Goal: Information Seeking & Learning: Learn about a topic

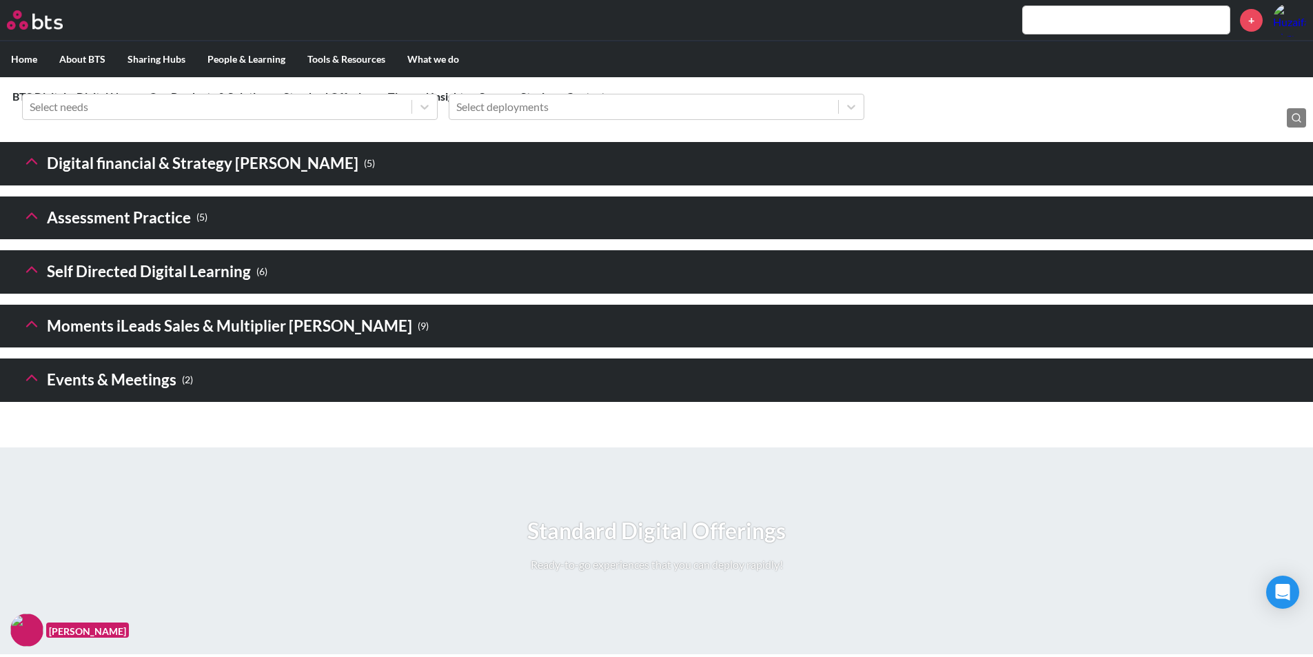
scroll to position [1930, 0]
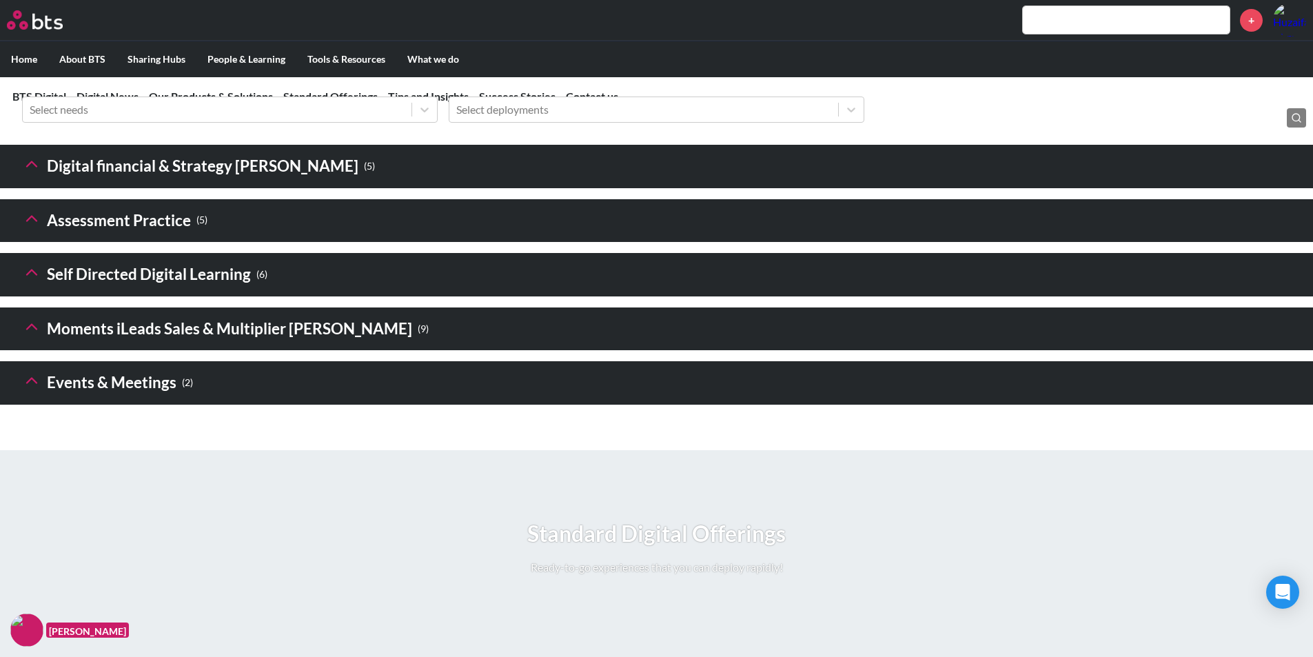
click at [483, 188] on header "Digital financial & Strategy [PERSON_NAME] ( 5 )" at bounding box center [656, 166] width 1313 height 43
click at [32, 174] on icon at bounding box center [31, 163] width 19 height 19
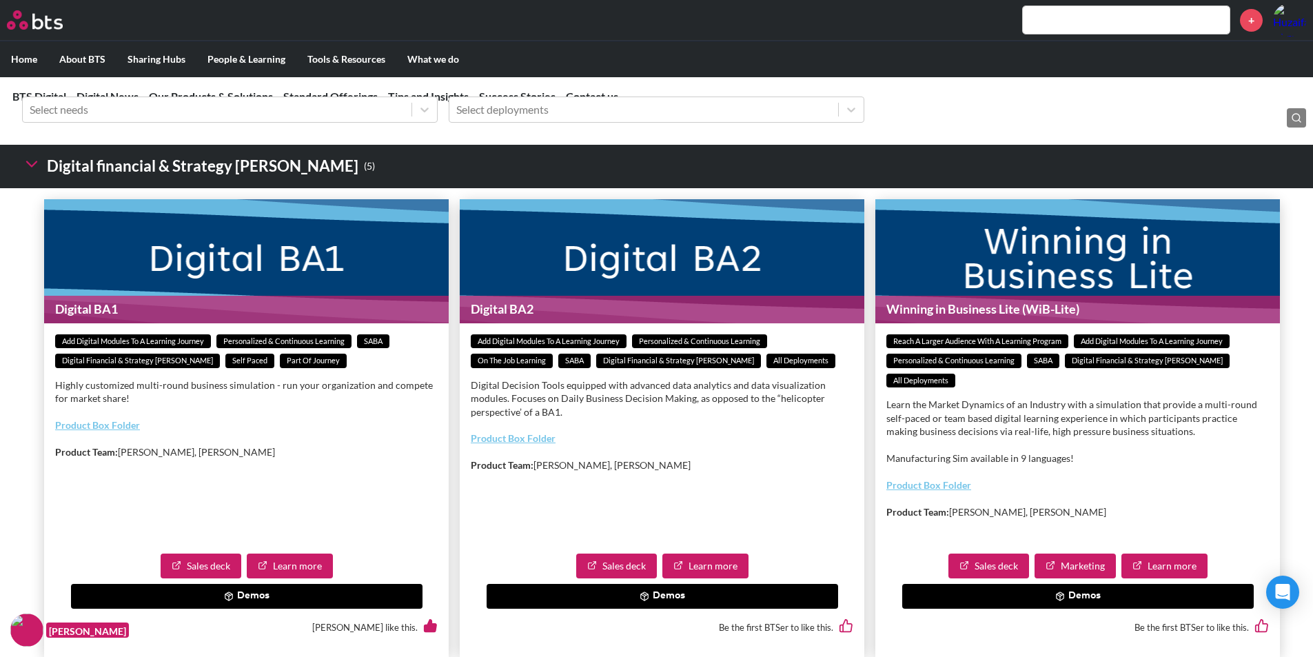
click at [307, 607] on div "Sales deck Learn more Demos Oscar Bustos like this." at bounding box center [246, 600] width 405 height 115
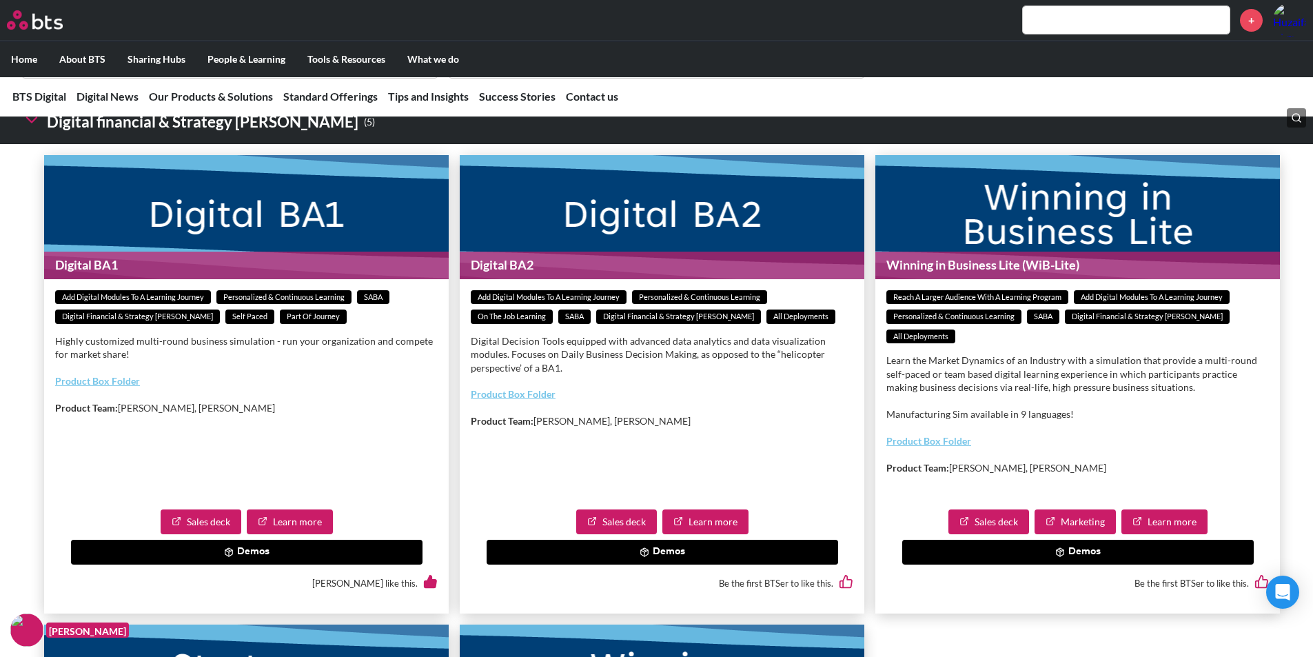
scroll to position [1999, 0]
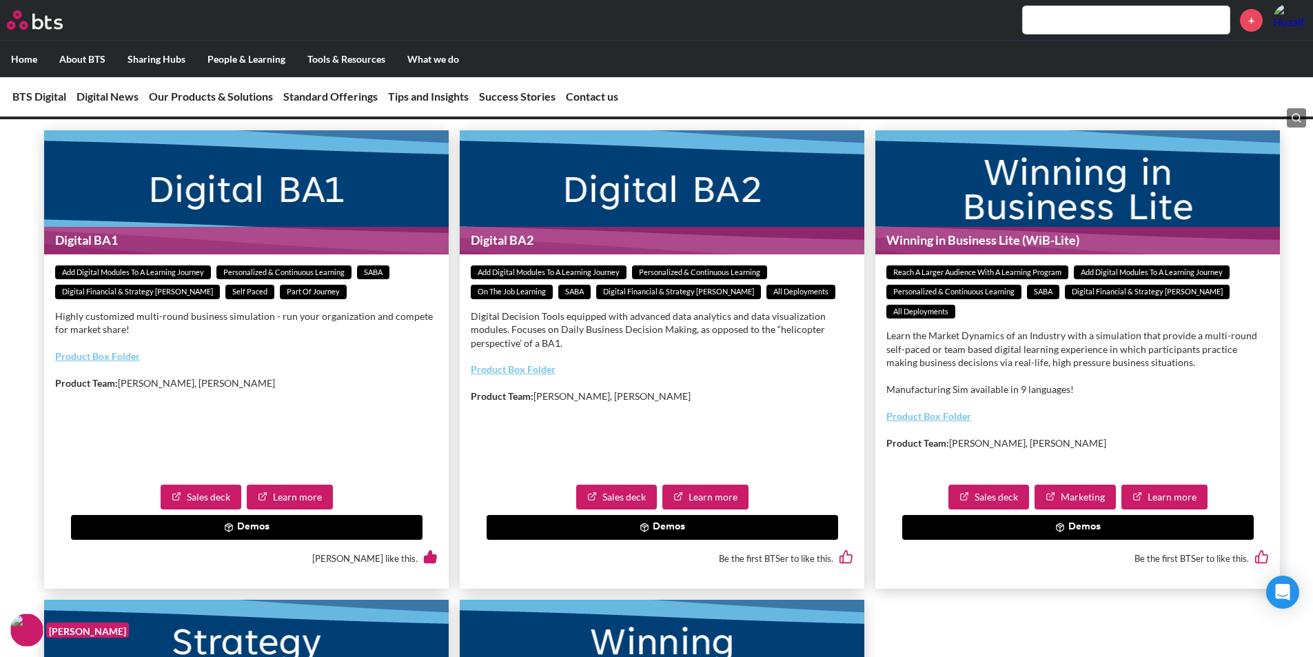
click at [293, 509] on link "Learn more" at bounding box center [290, 497] width 86 height 25
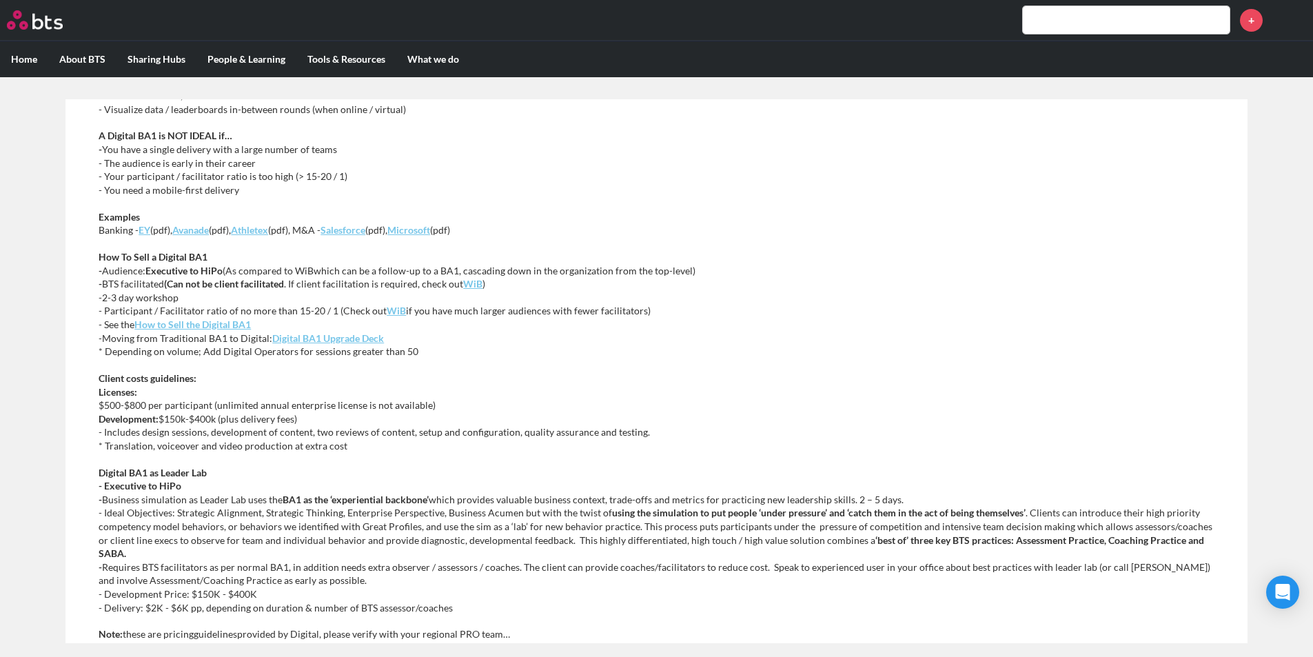
scroll to position [551, 0]
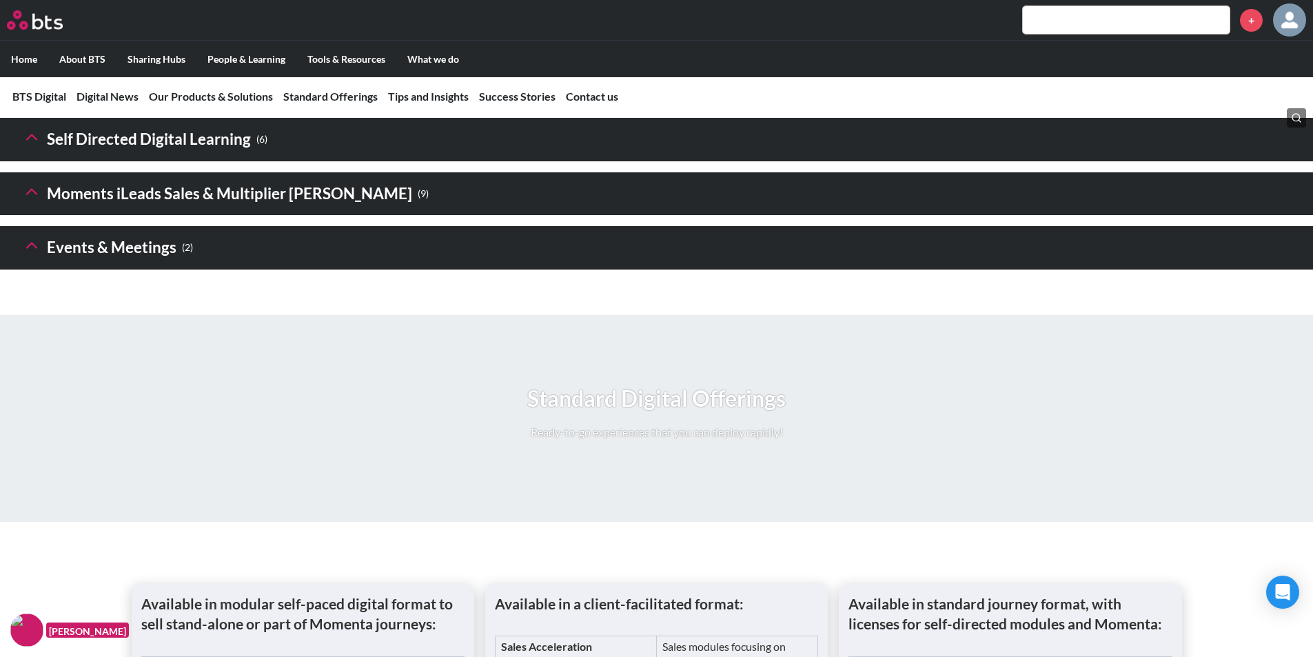
scroll to position [1861, 0]
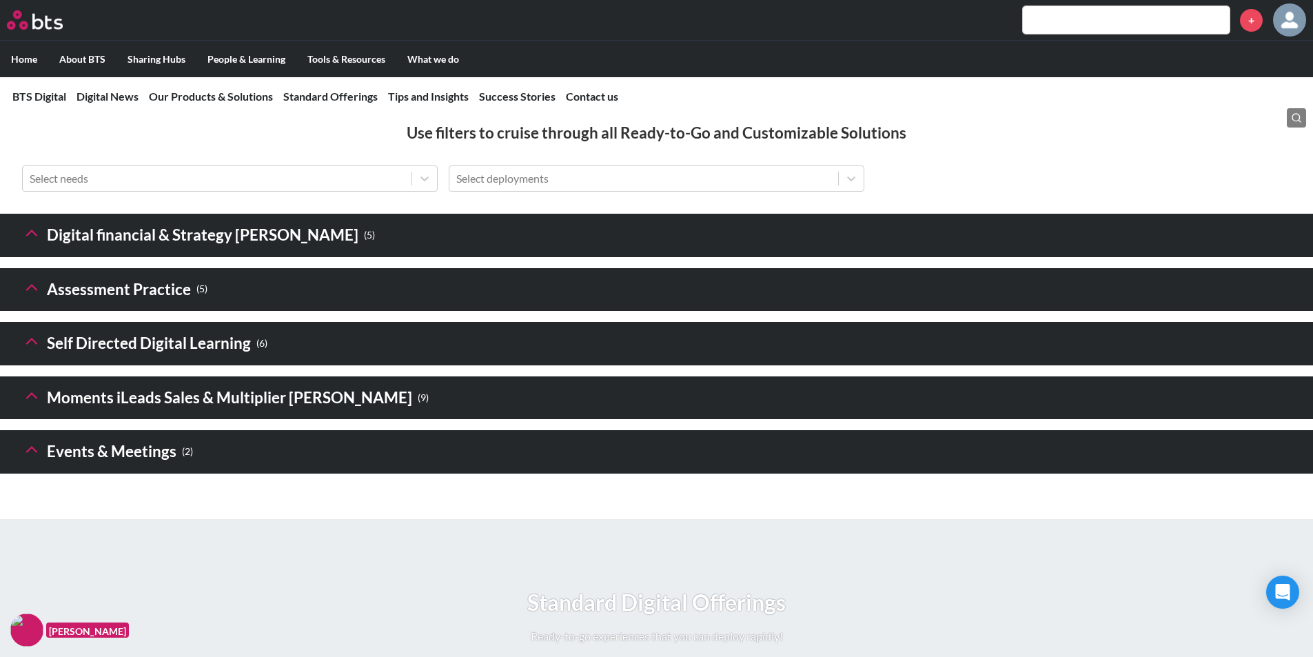
click at [30, 243] on icon at bounding box center [31, 232] width 19 height 19
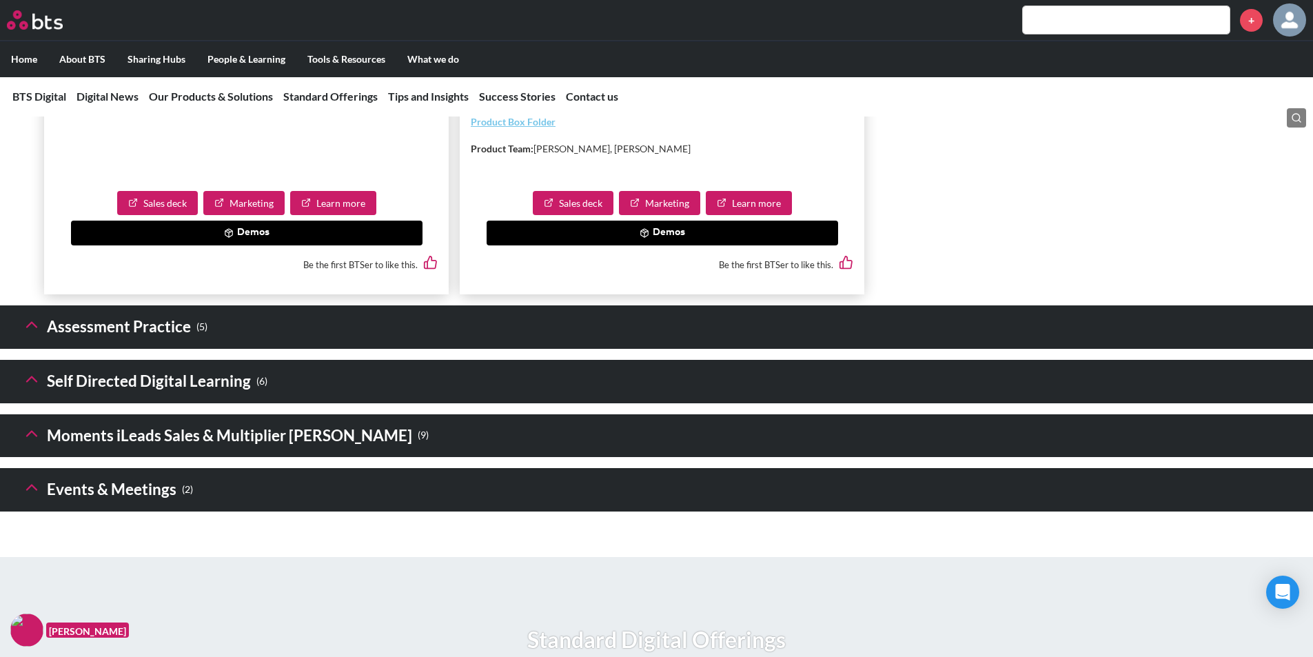
scroll to position [2757, 0]
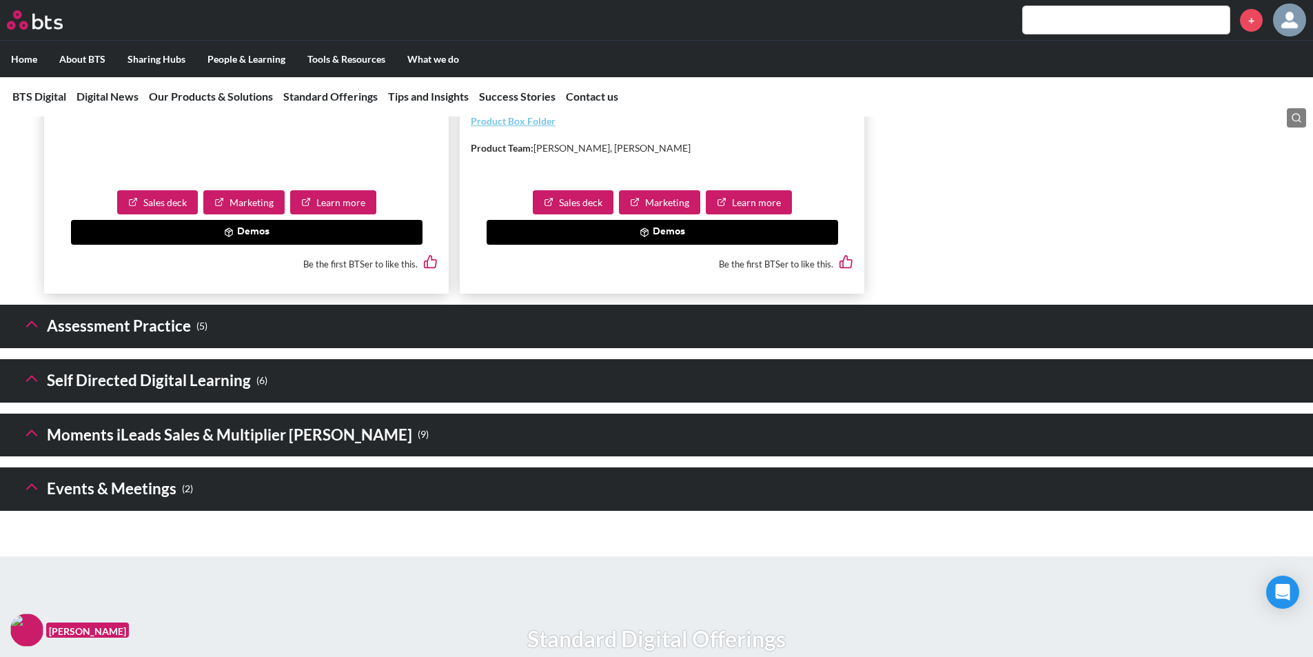
click at [22, 334] on icon at bounding box center [31, 323] width 19 height 19
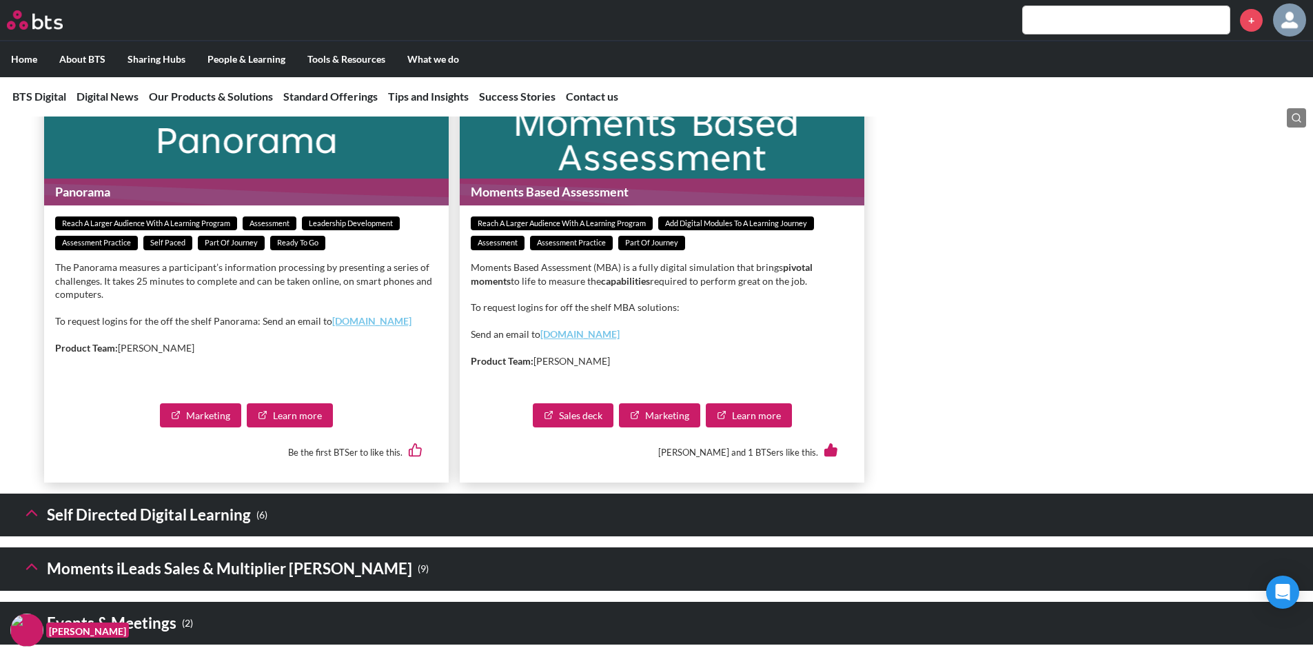
scroll to position [3585, 0]
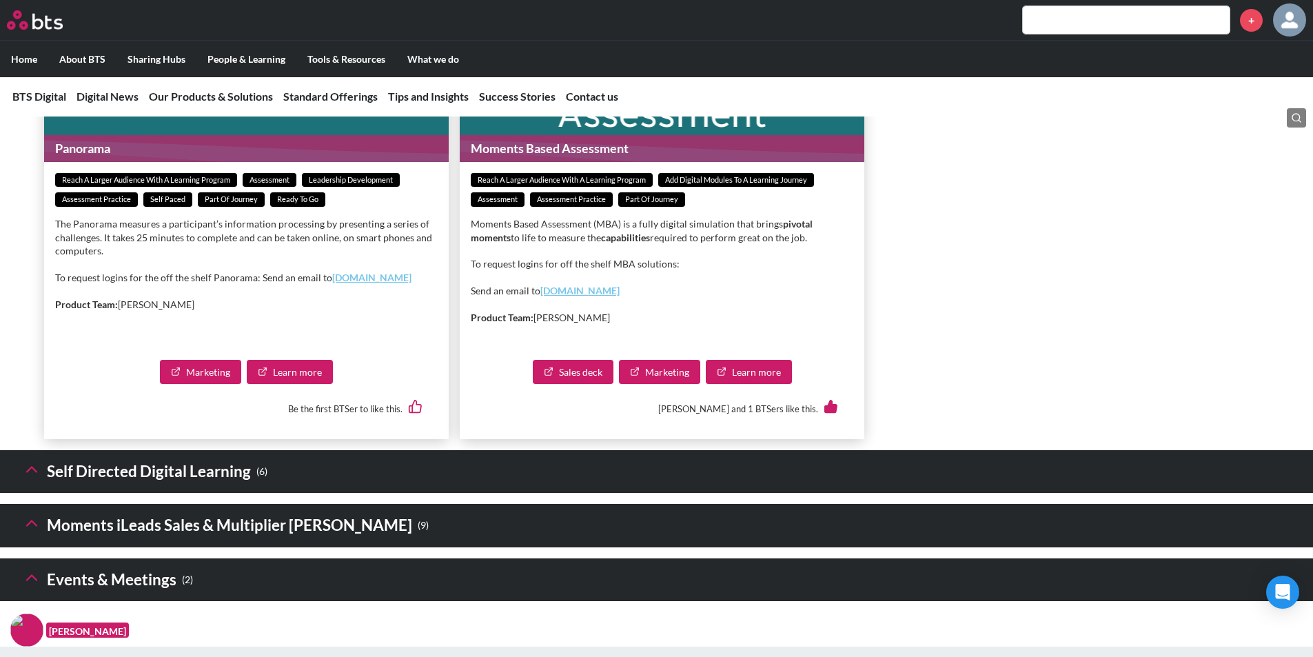
click at [35, 479] on icon at bounding box center [31, 469] width 19 height 19
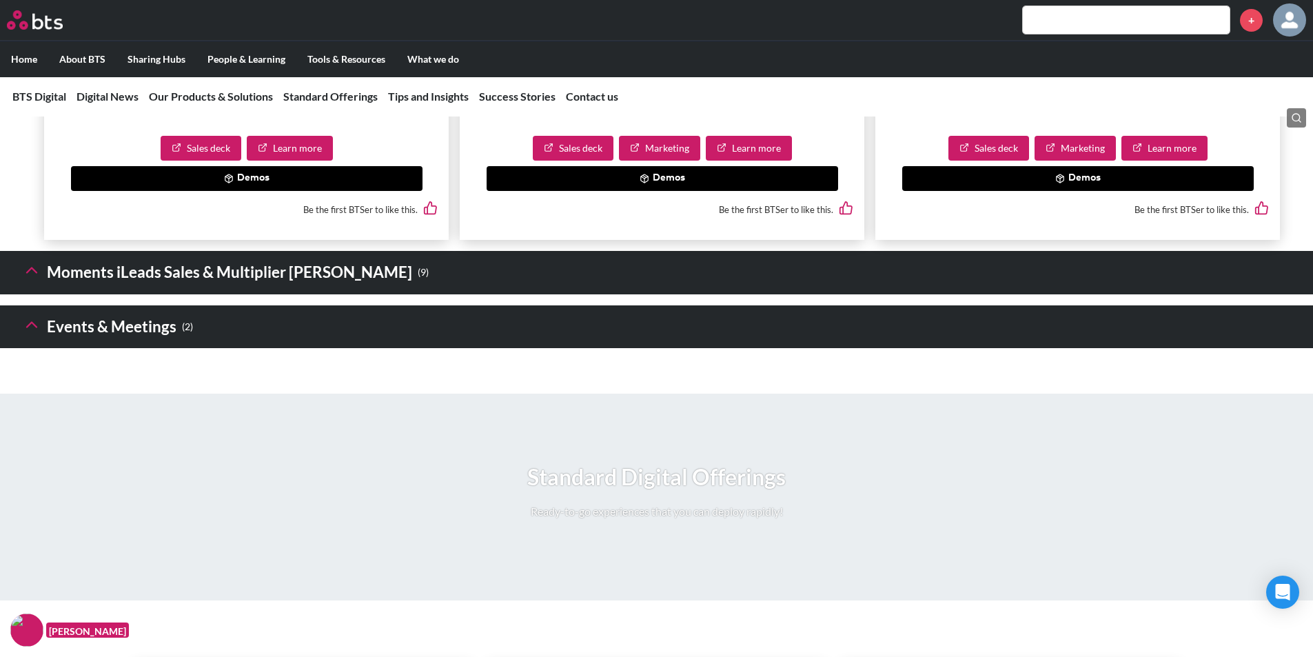
scroll to position [4895, 0]
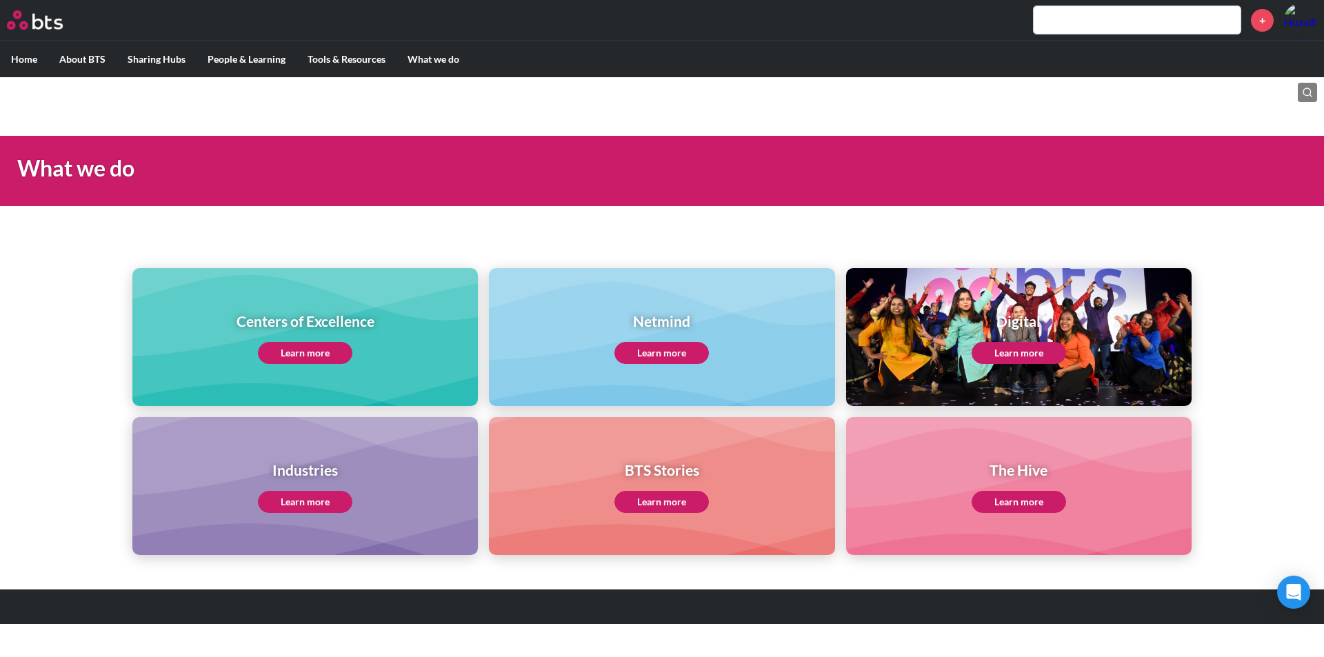
click at [1011, 495] on link "Learn more" at bounding box center [1018, 502] width 94 height 22
click at [1282, 605] on div "Open Intercom Messenger" at bounding box center [1293, 592] width 37 height 37
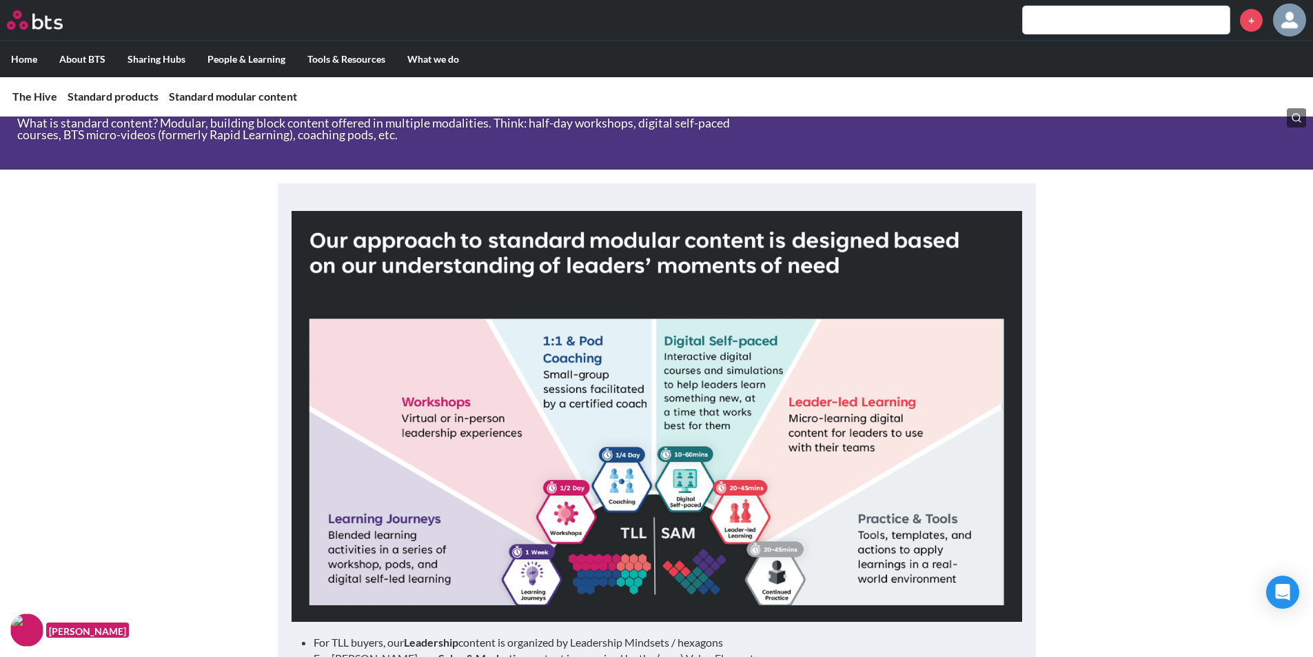
scroll to position [1241, 0]
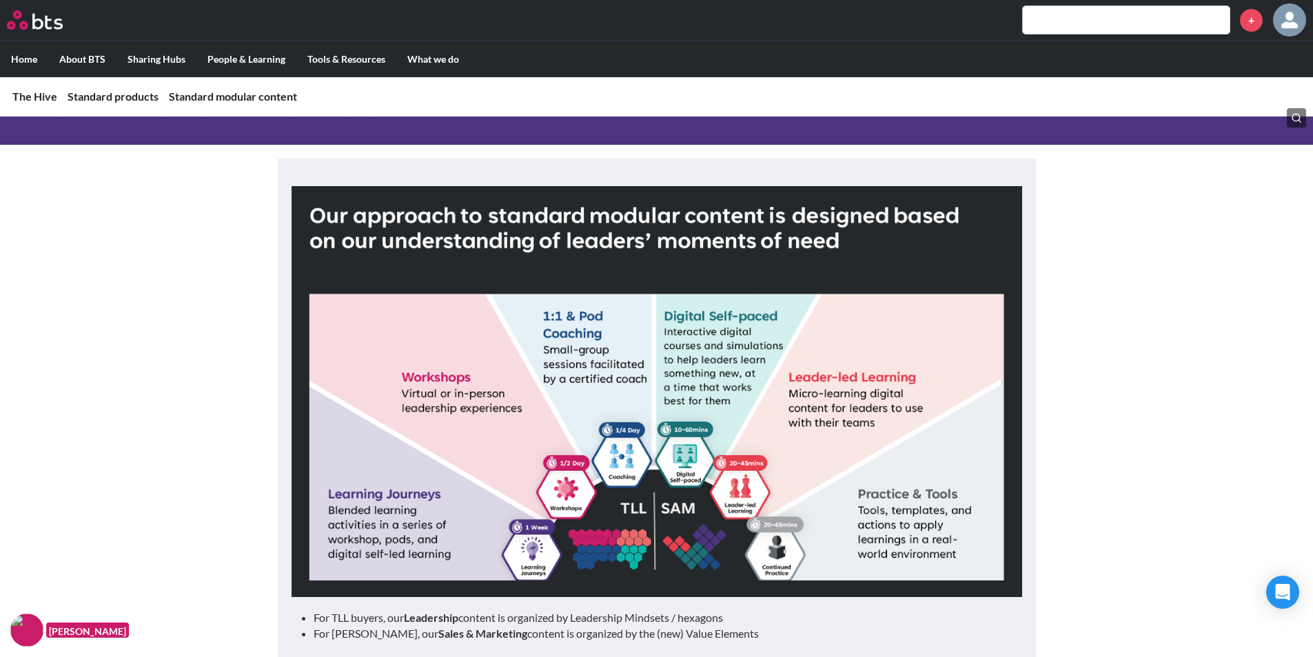
click at [513, 442] on img at bounding box center [657, 391] width 731 height 411
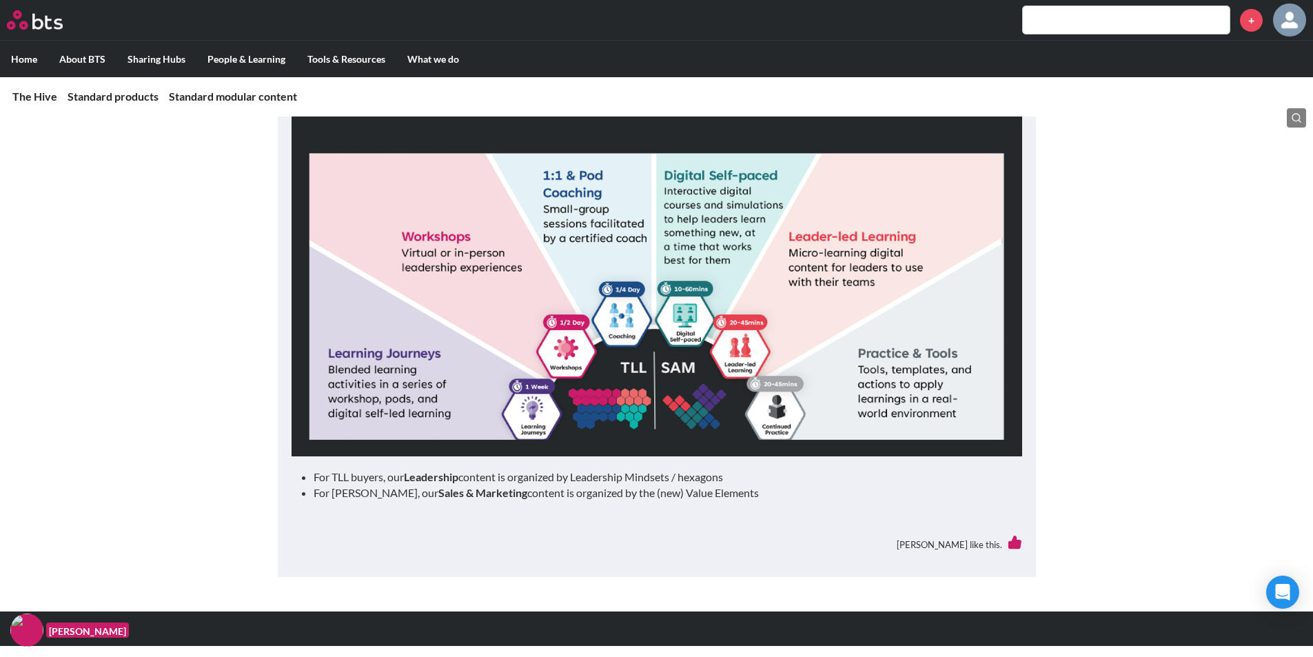
scroll to position [1383, 0]
